Goal: Information Seeking & Learning: Understand process/instructions

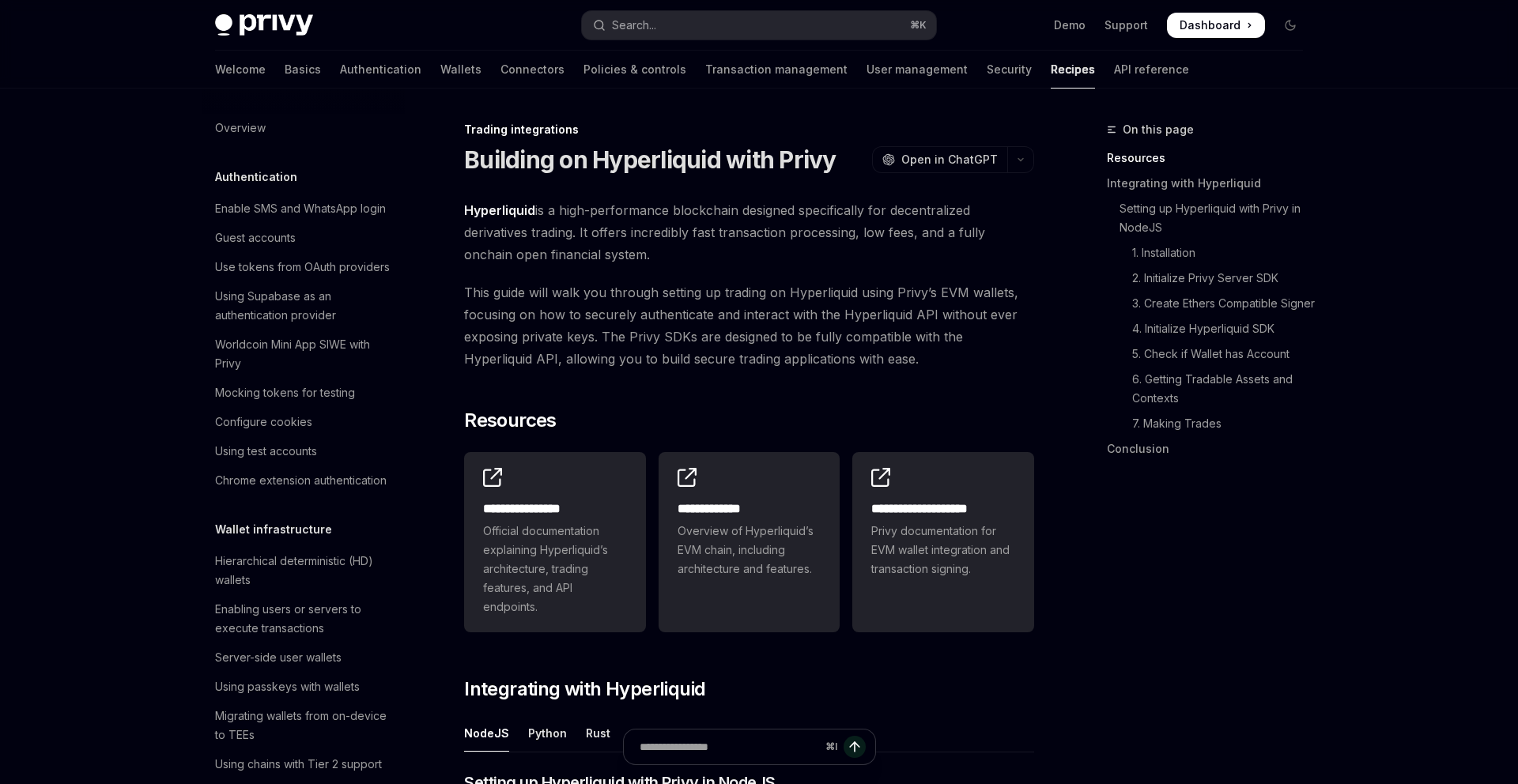
scroll to position [1439, 0]
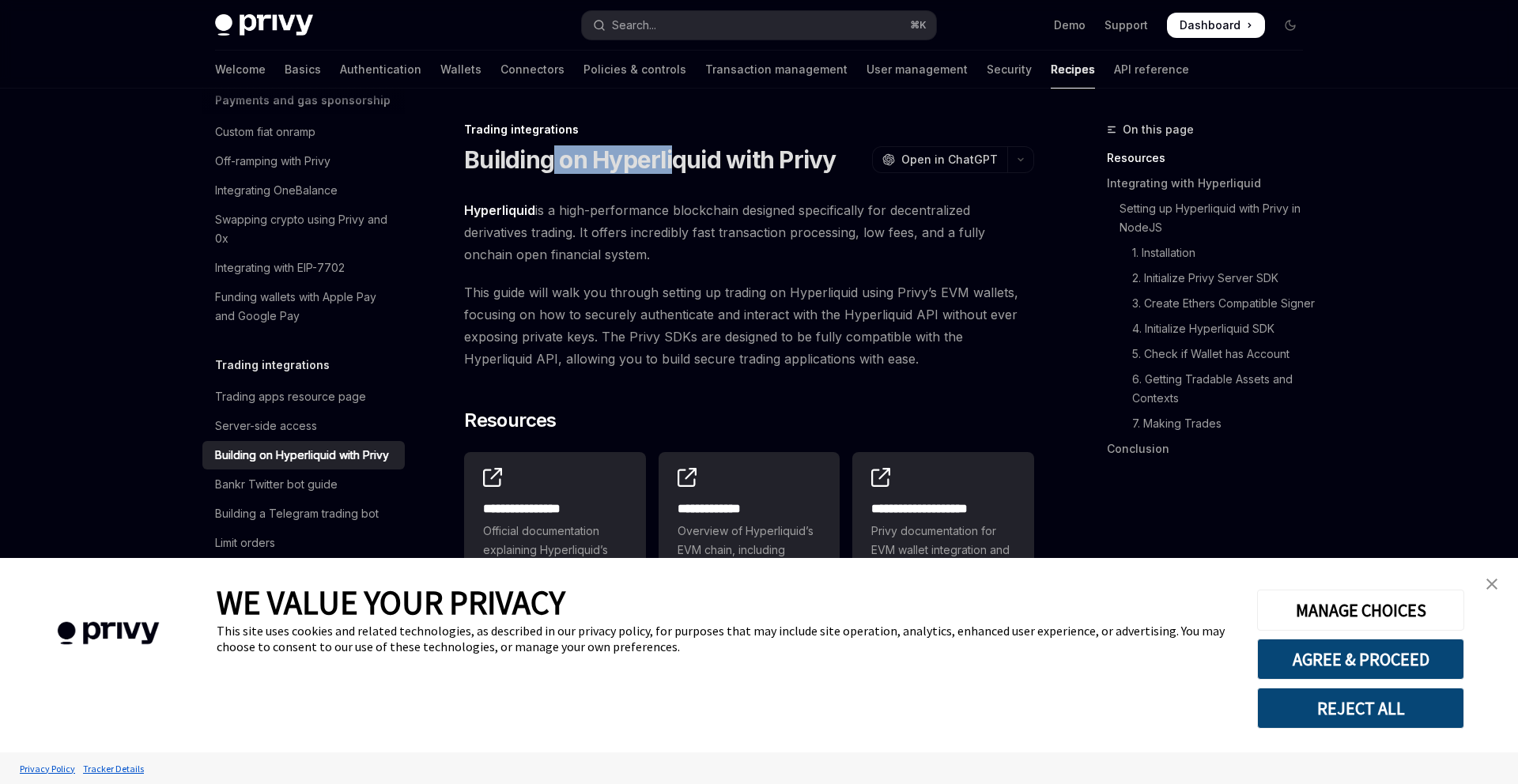
drag, startPoint x: 551, startPoint y: 156, endPoint x: 672, endPoint y: 163, distance: 121.2
click at [672, 163] on h1 "Building on Hyperliquid with Privy" at bounding box center [650, 159] width 372 height 29
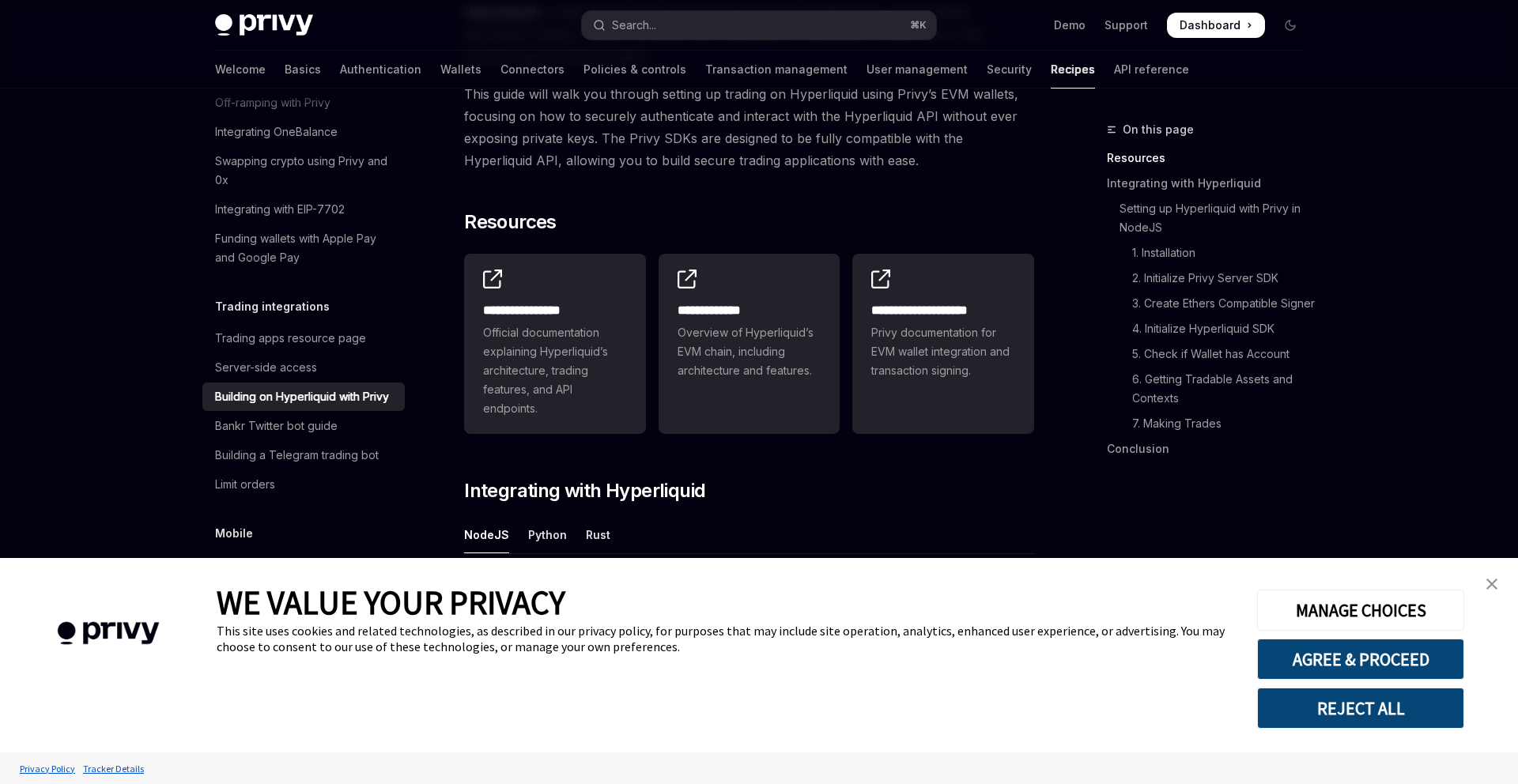
scroll to position [218, 0]
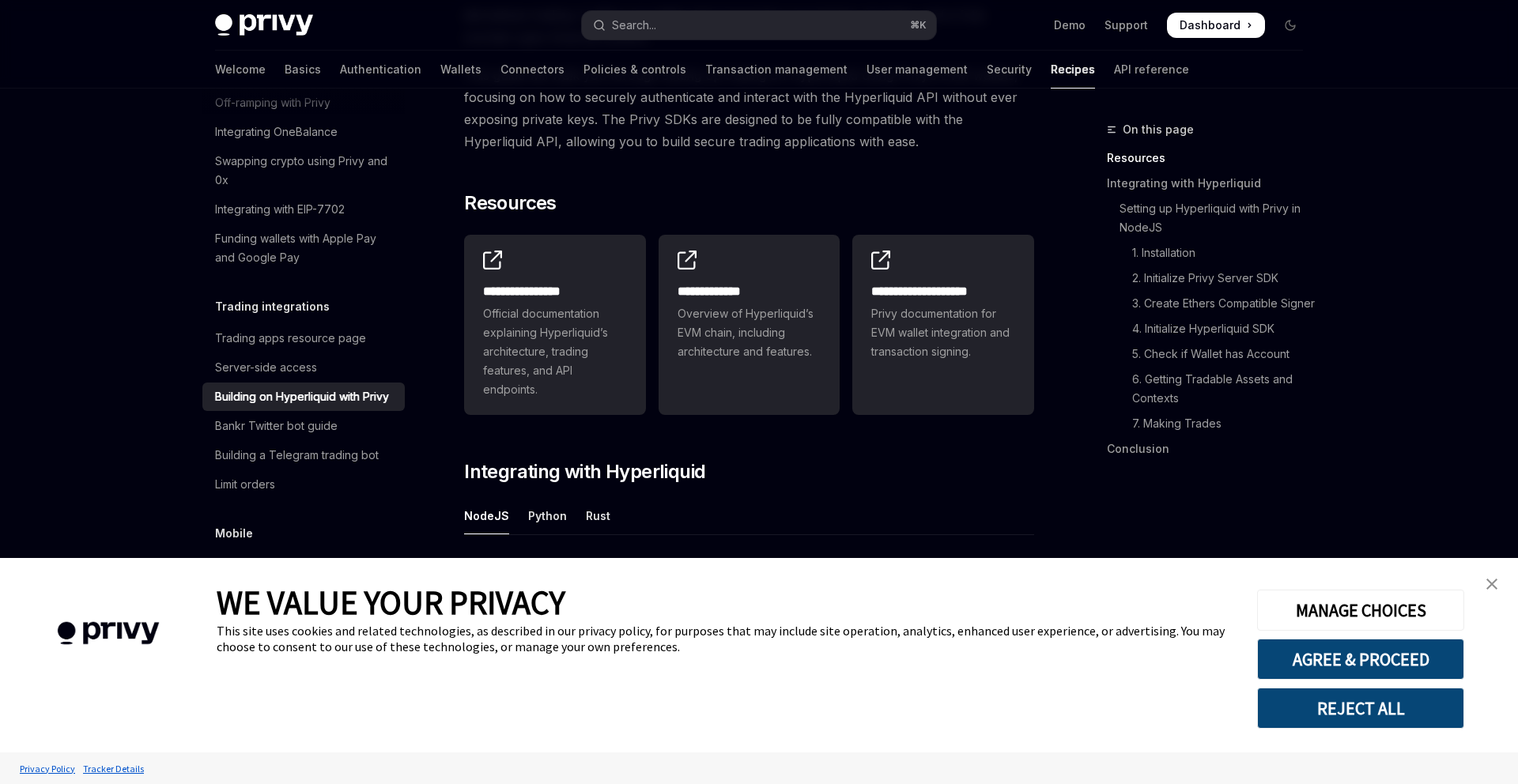
click at [1502, 580] on link "close banner" at bounding box center [1492, 584] width 31 height 31
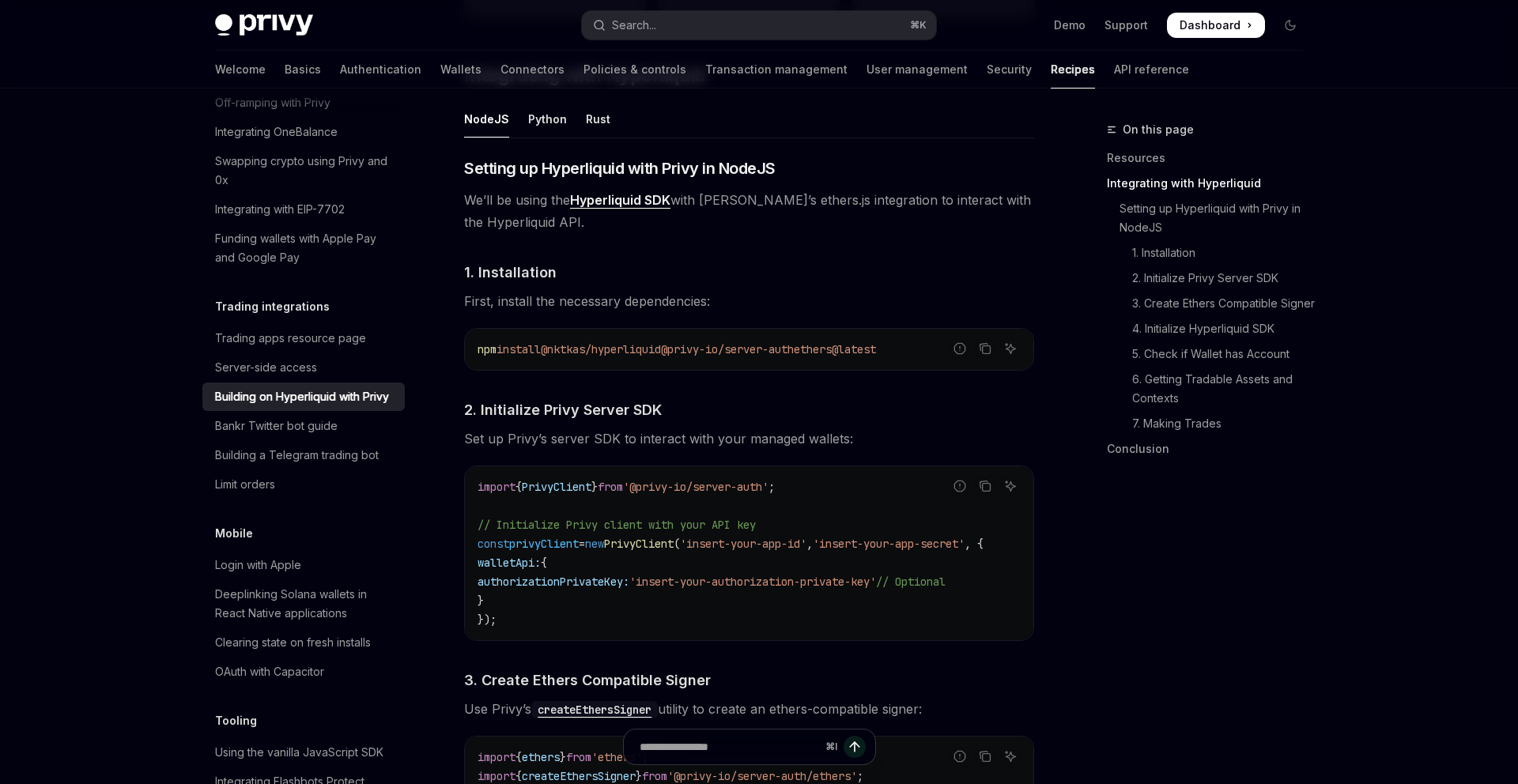
scroll to position [616, 0]
drag, startPoint x: 847, startPoint y: 198, endPoint x: 900, endPoint y: 198, distance: 53.0
click at [900, 198] on span "We’ll be using the Hyperliquid SDK with [PERSON_NAME]’s ethers.js integration t…" at bounding box center [750, 210] width 570 height 44
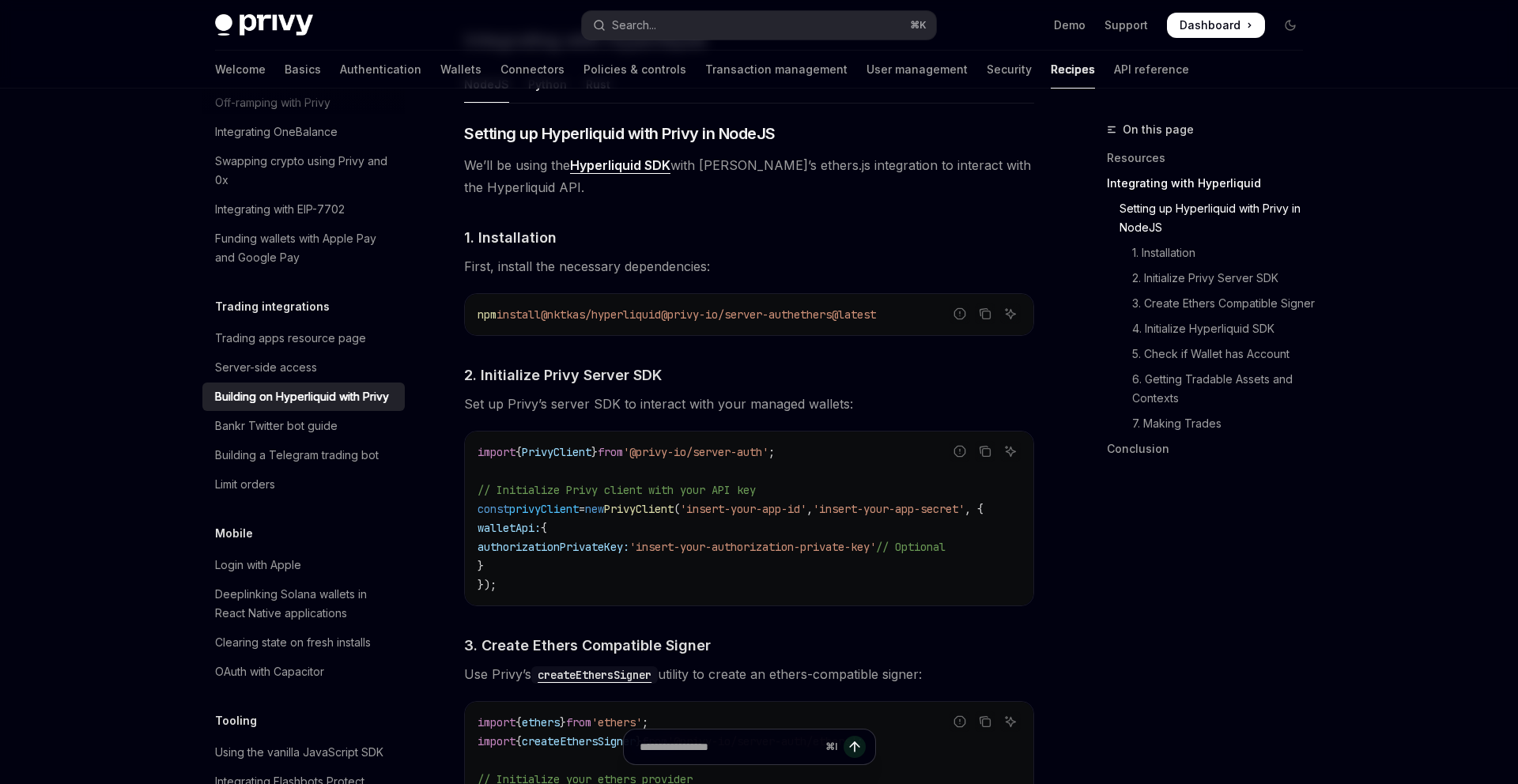
scroll to position [671, 0]
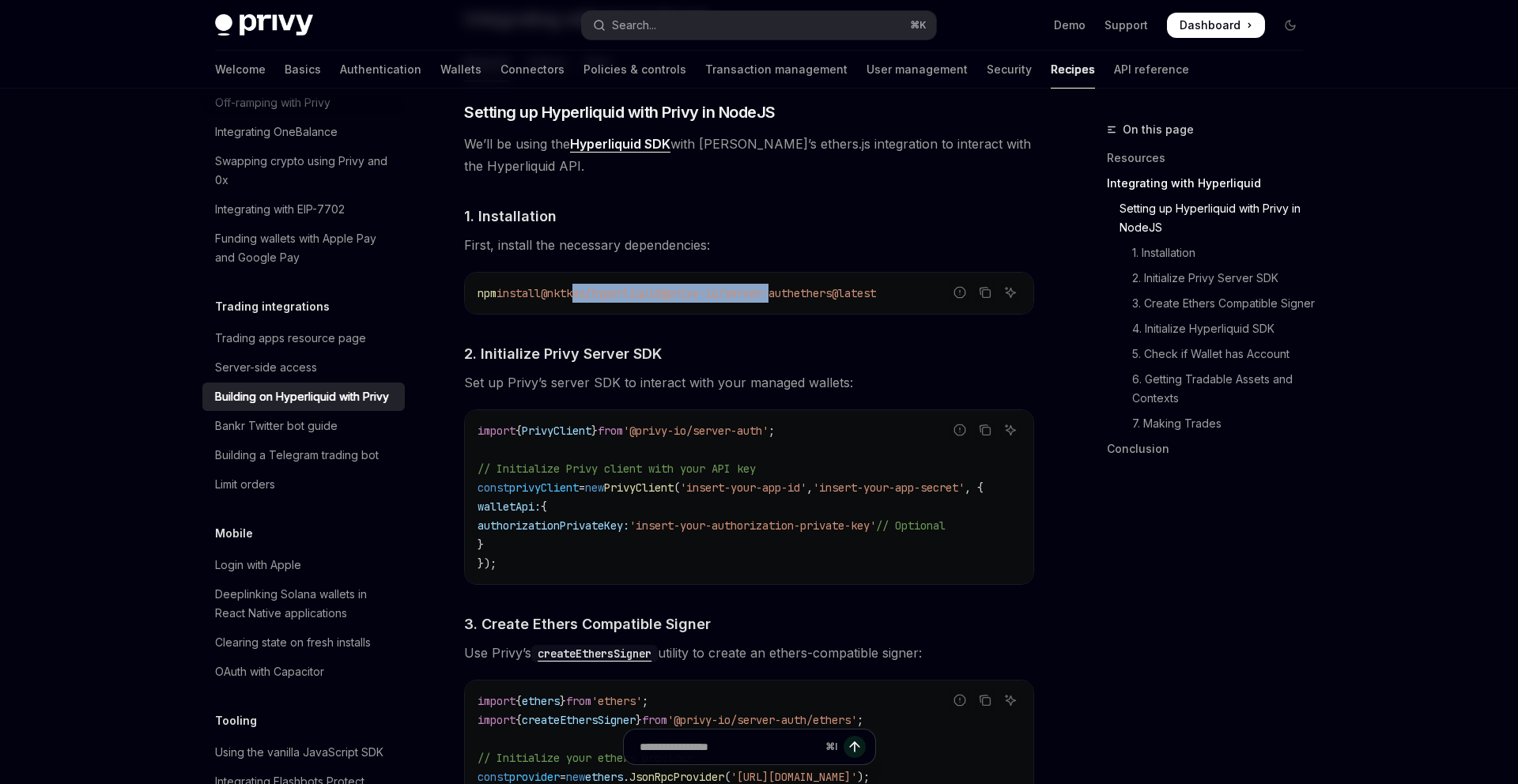
drag, startPoint x: 581, startPoint y: 290, endPoint x: 799, endPoint y: 287, distance: 218.0
click at [797, 287] on span "npm install @nktkas/hyperliquid @privy-io/server-auth ethers@latest" at bounding box center [676, 293] width 399 height 14
click at [794, 287] on span "@privy-io/server-auth" at bounding box center [727, 293] width 133 height 14
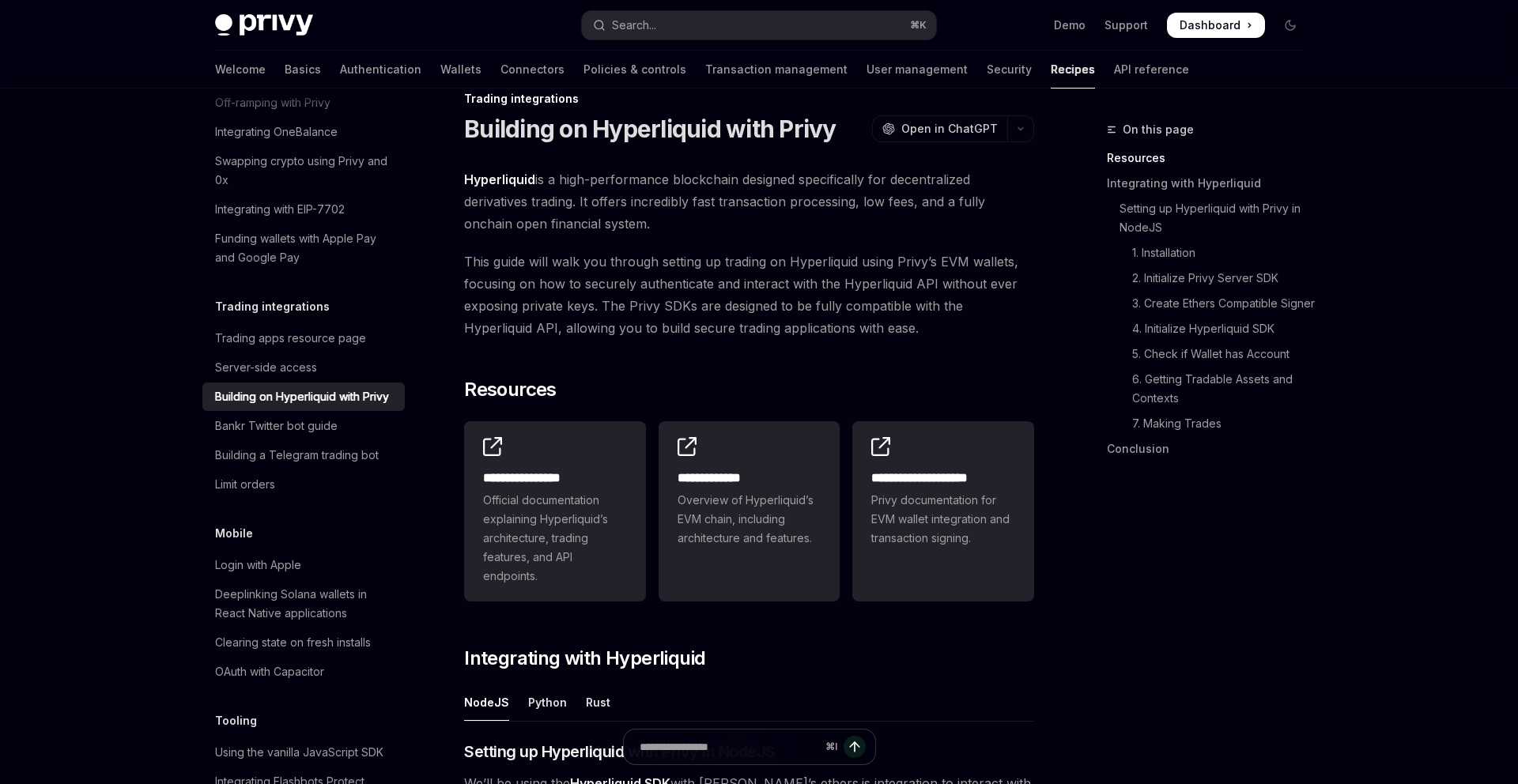
scroll to position [0, 0]
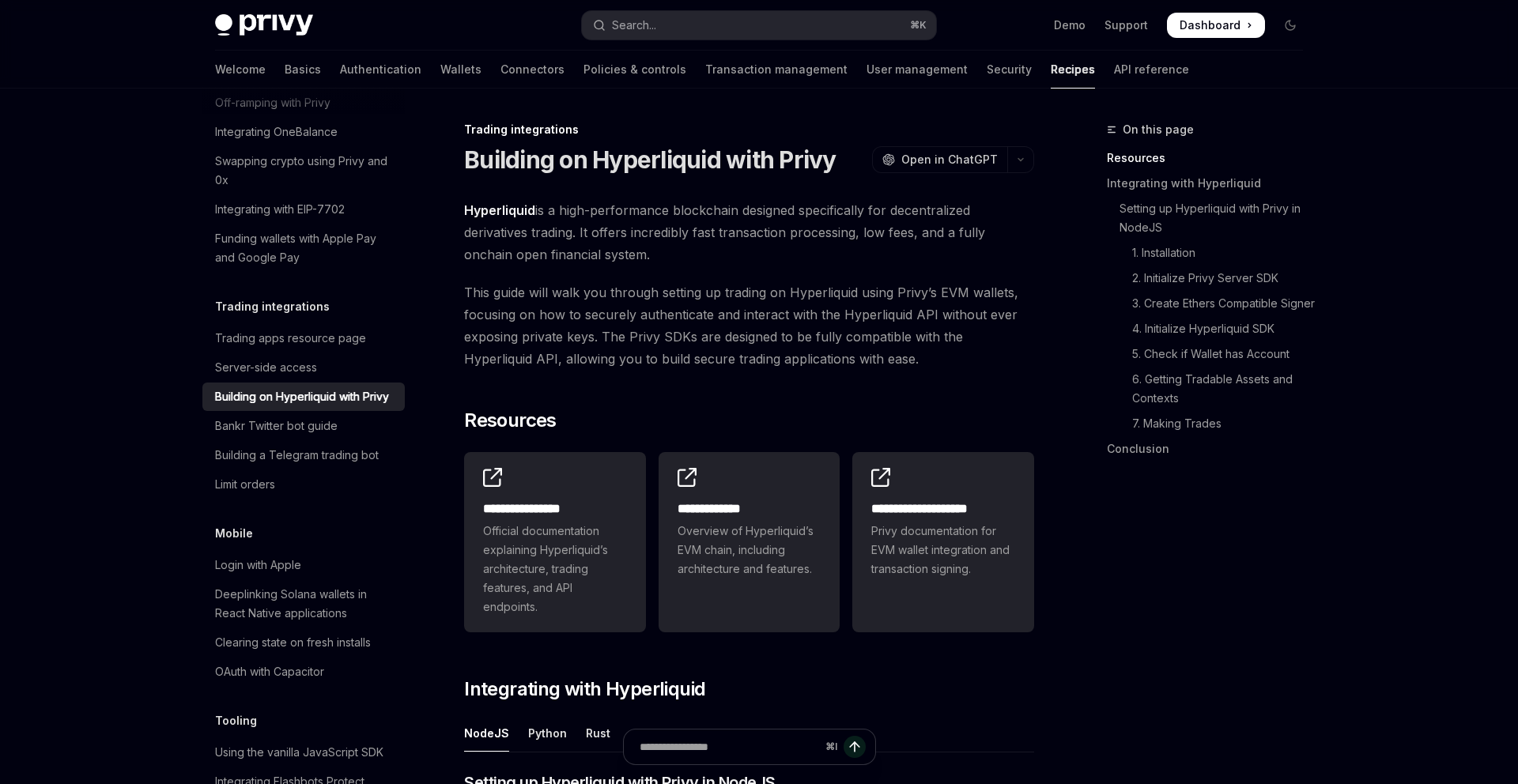
click at [656, 159] on h1 "Building on Hyperliquid with Privy" at bounding box center [650, 159] width 372 height 29
copy h1 "Hyperliquid"
type textarea "*"
